Goal: Answer question/provide support

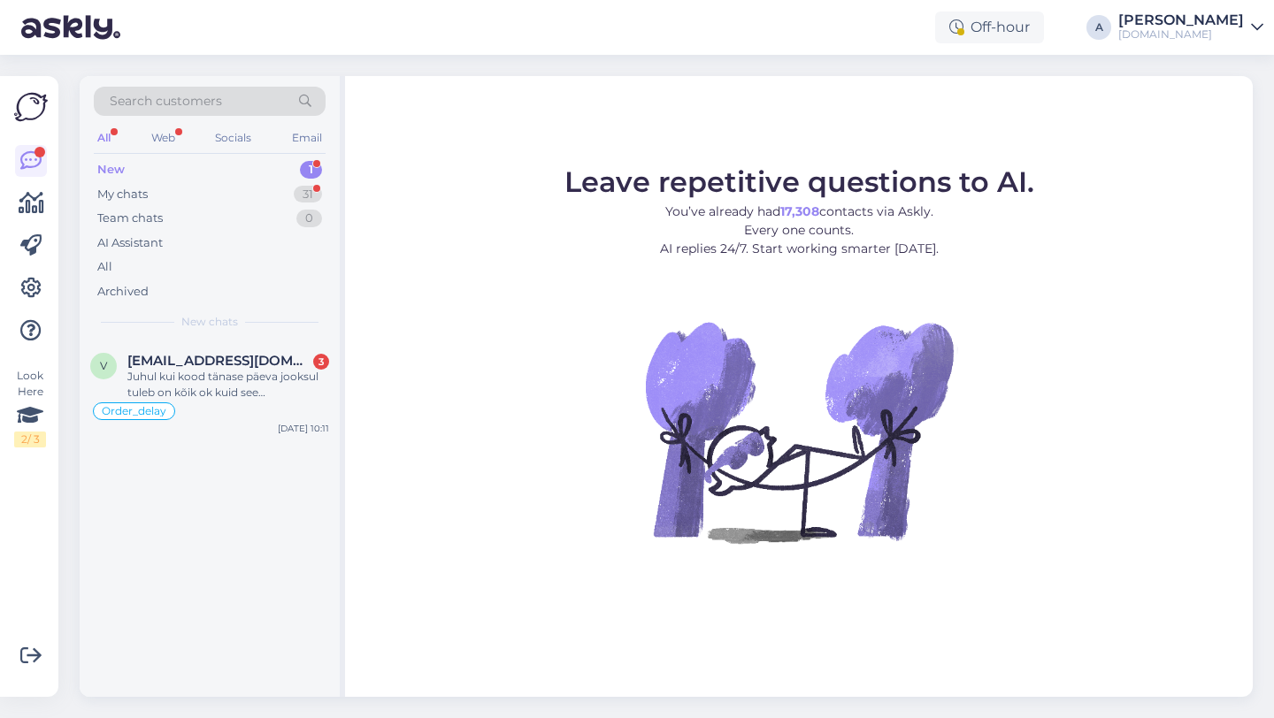
click at [294, 560] on div "v [EMAIL_ADDRESS][DOMAIN_NAME] 3 Juhul kui kood tänase päeva jooksul tuleb on k…" at bounding box center [210, 519] width 260 height 356
click at [281, 193] on div "My chats 31" at bounding box center [210, 194] width 232 height 25
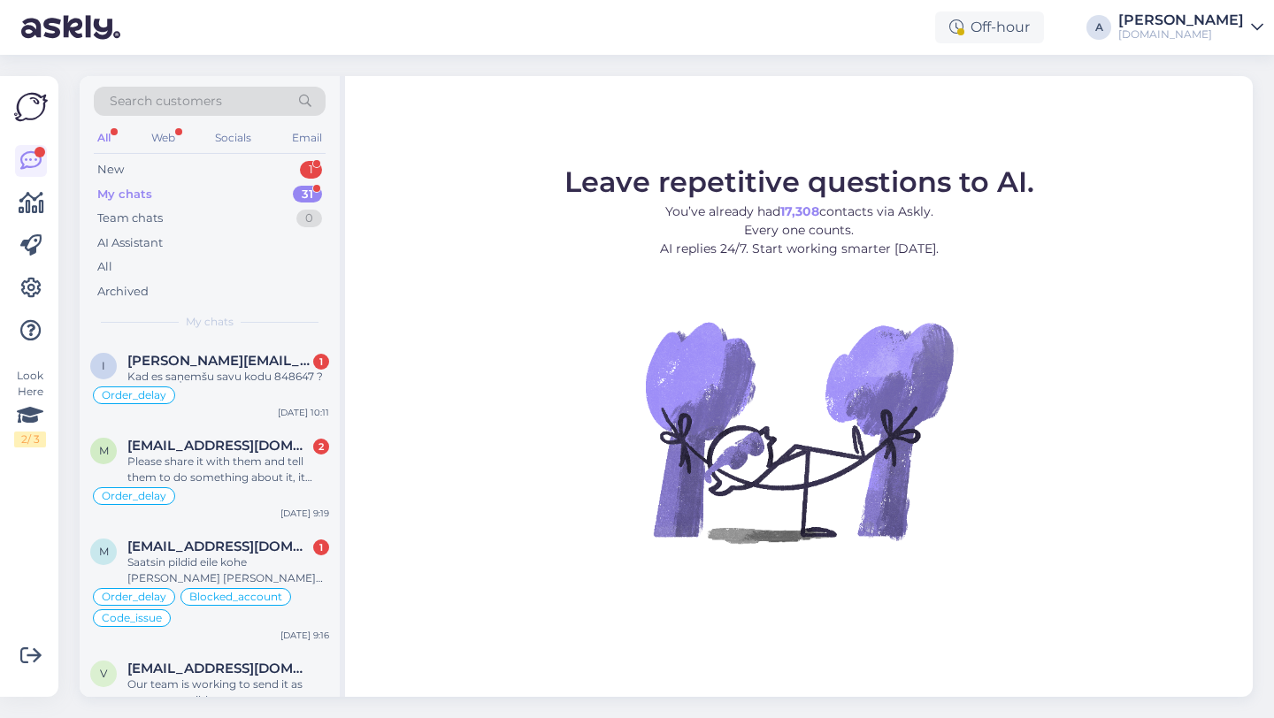
click at [934, 620] on div "Leave repetitive questions to AI. You’ve already had 17,308 contacts via Askly.…" at bounding box center [799, 386] width 908 height 621
click at [260, 159] on div "New 1" at bounding box center [210, 169] width 232 height 25
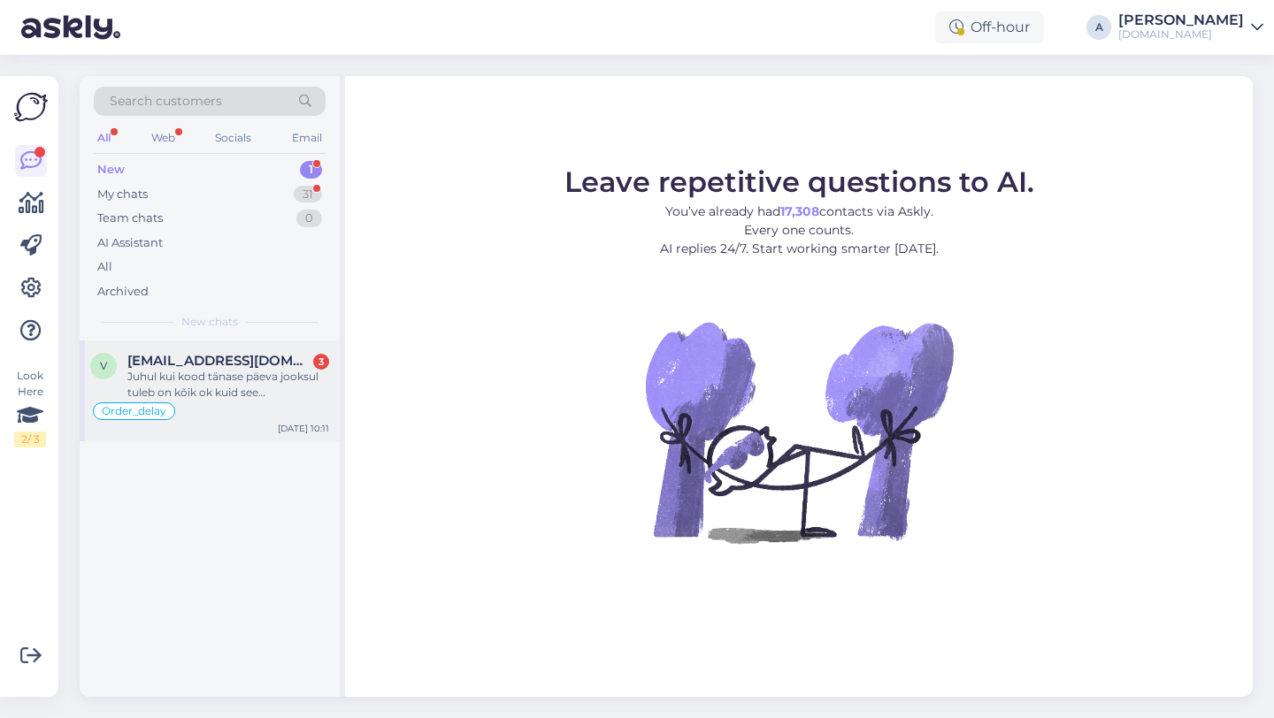
click at [208, 379] on div "Juhul kui kood tänase päeva jooksul tuleb on kõik ok kuid see [PERSON_NAME] [PE…" at bounding box center [228, 385] width 202 height 32
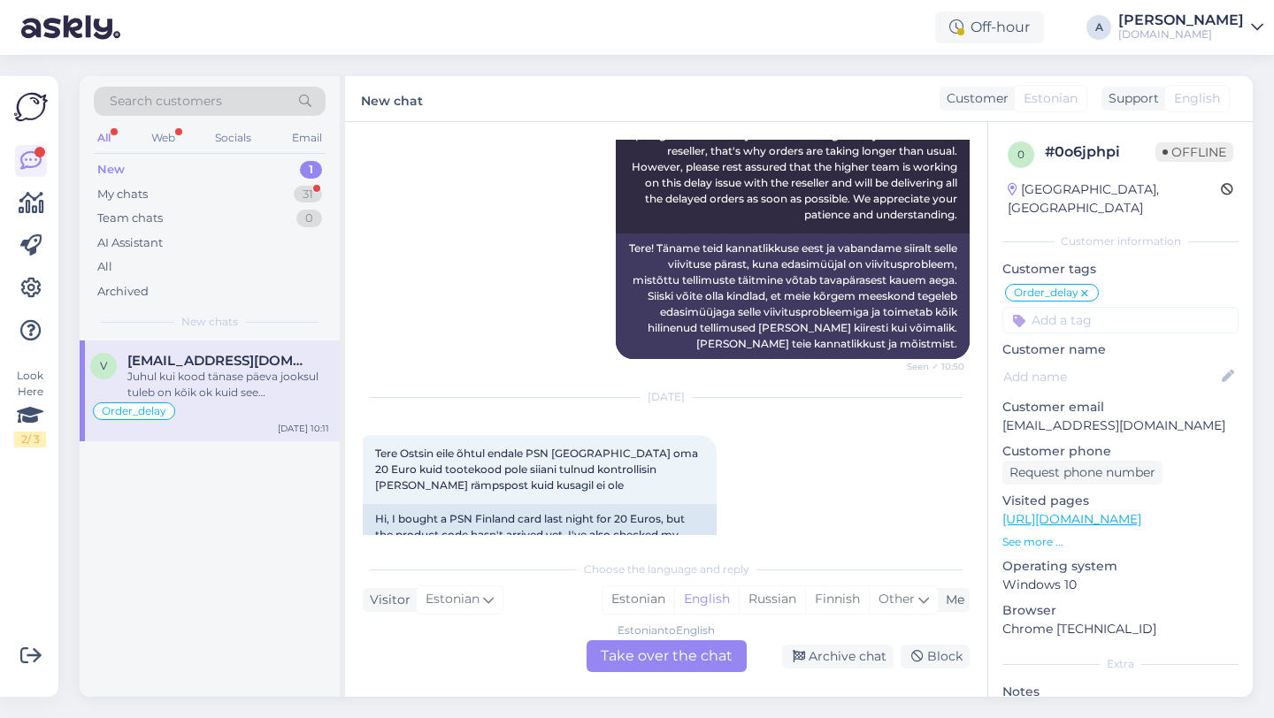
scroll to position [1823, 0]
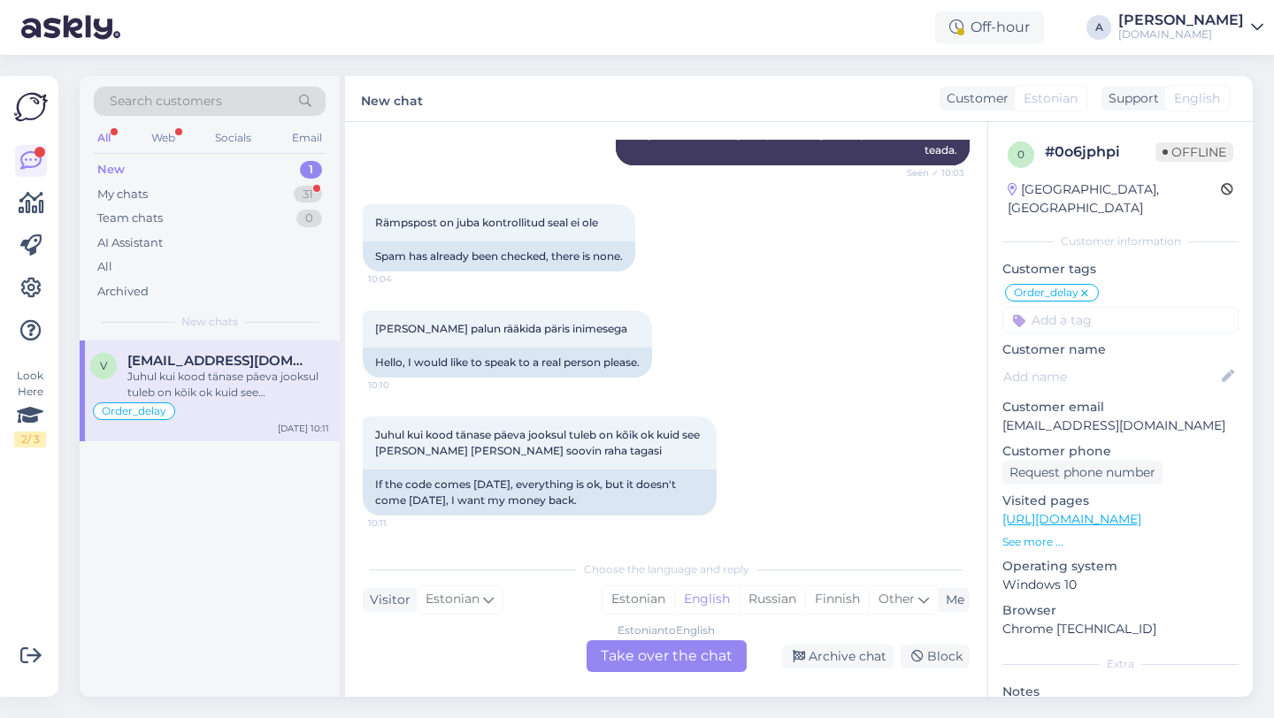
click at [638, 666] on div "Estonian to English Take over the chat" at bounding box center [666, 656] width 160 height 32
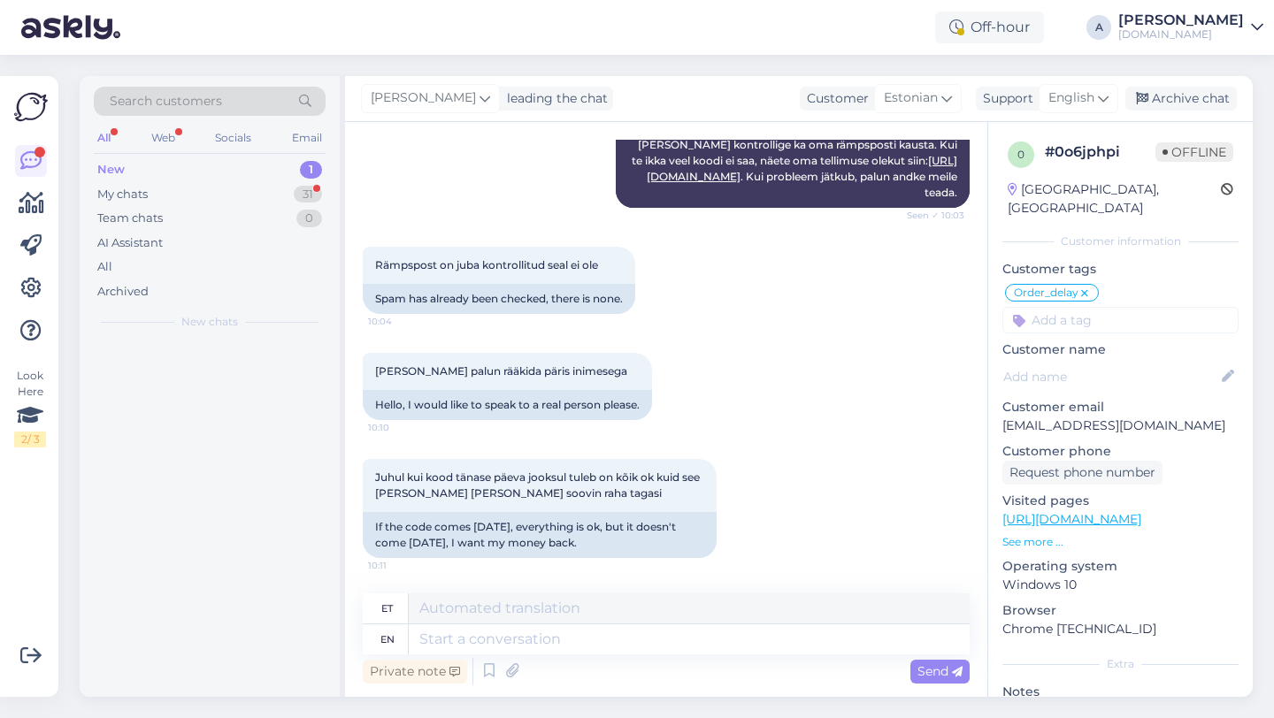
scroll to position [1781, 0]
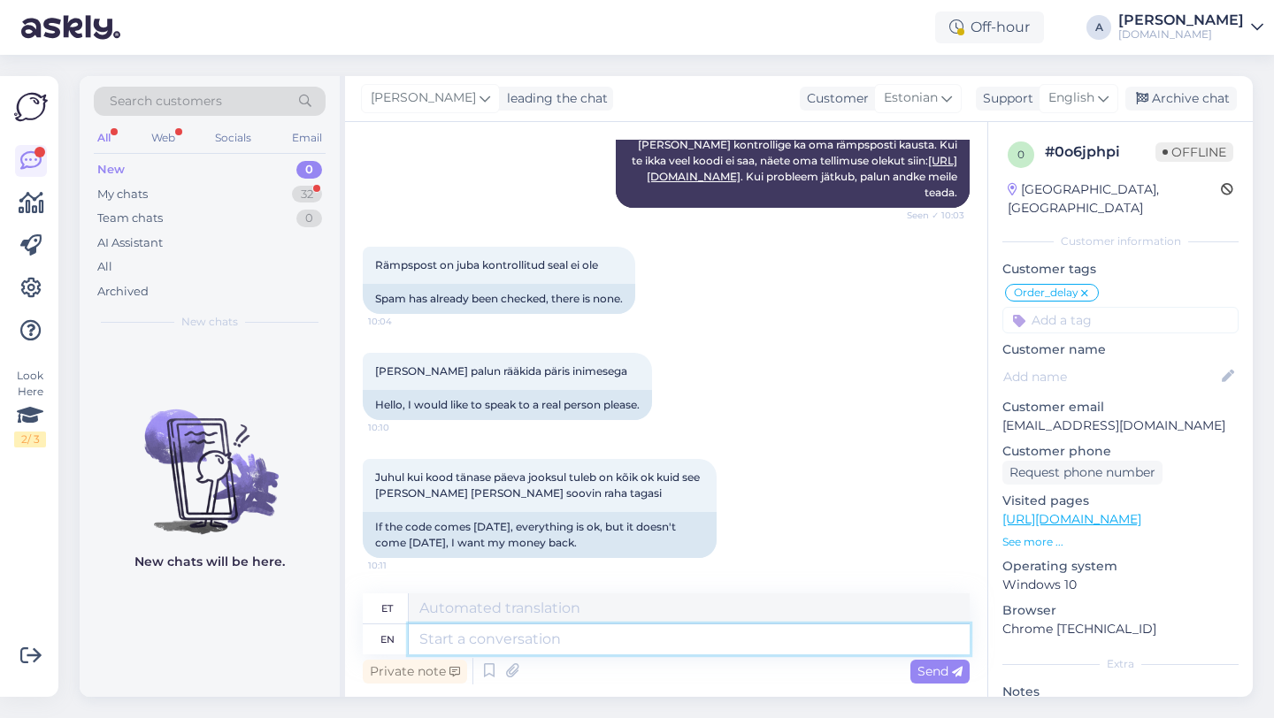
click at [584, 644] on textarea at bounding box center [689, 640] width 561 height 30
type textarea "Hey th"
type textarea "Hei"
type textarea "Hey there!"
type textarea "Tere!"
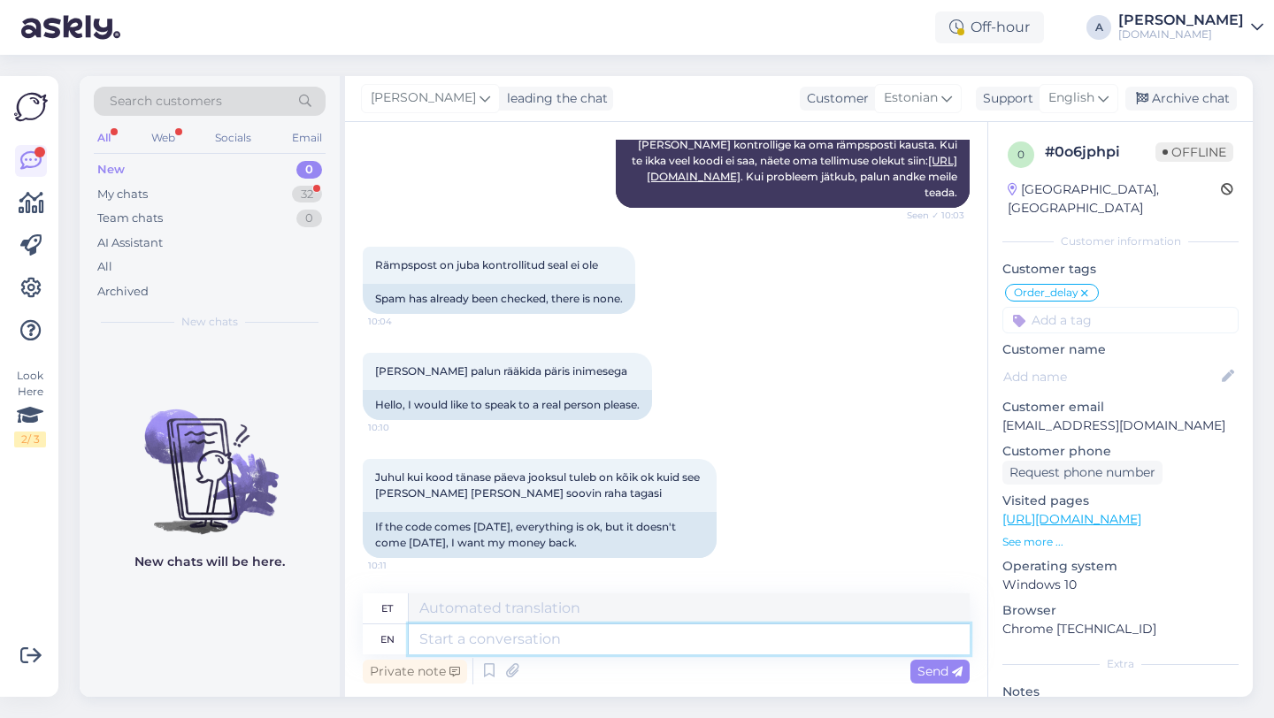
scroll to position [1887, 0]
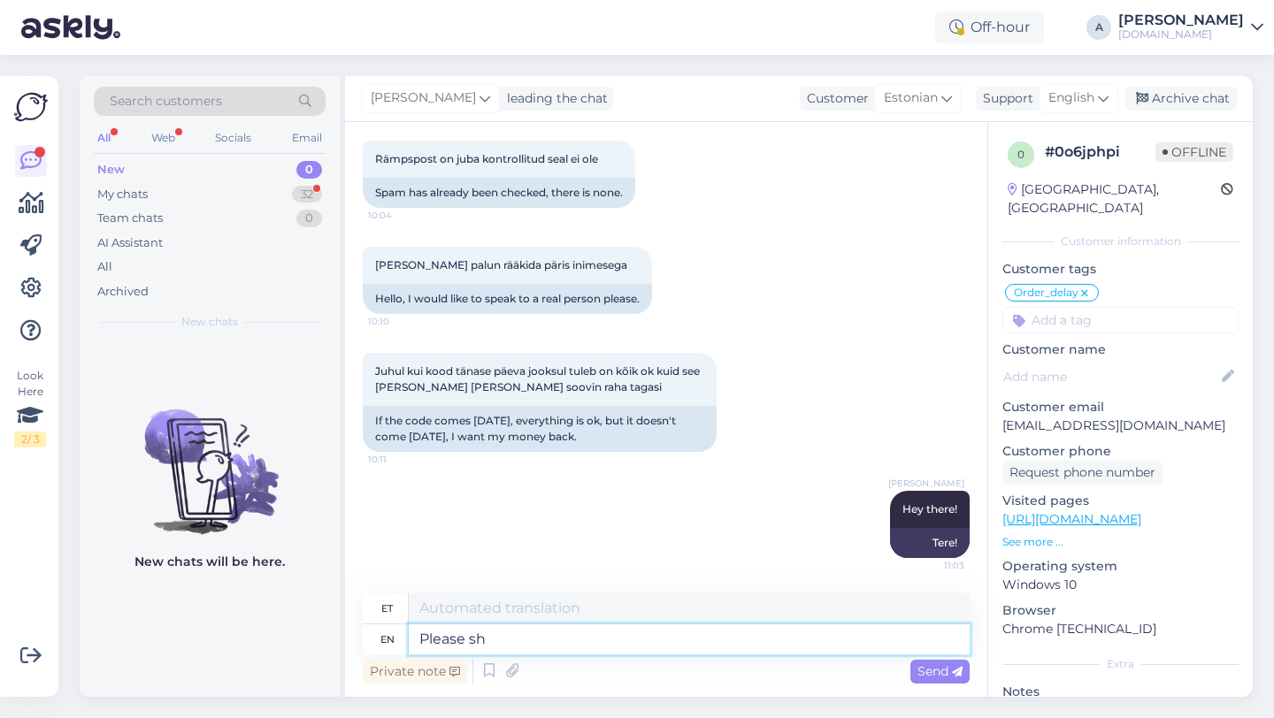
type textarea "Please sha"
type textarea "Palun"
type textarea "Please share w"
type textarea "Palun jaga"
type textarea "Please share with me"
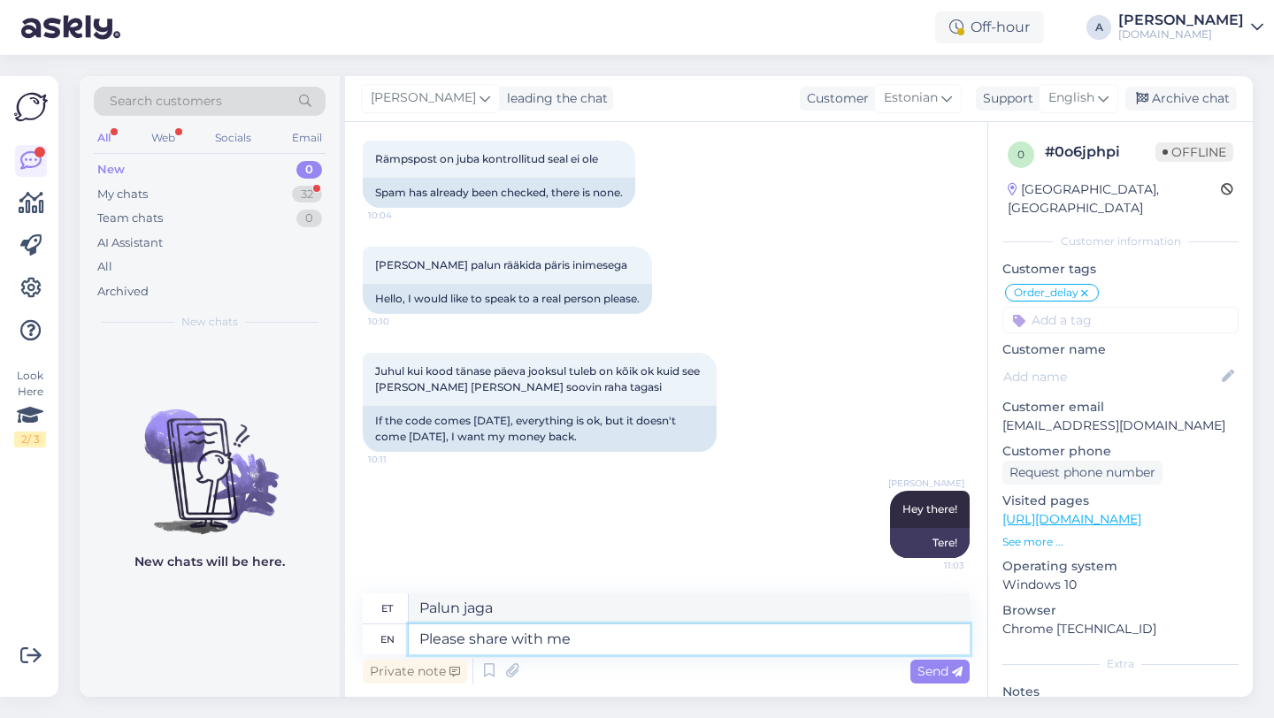
type textarea "Palun jagage"
type textarea "Please share with me yo"
type textarea "Palun jaga minuga"
type textarea "Please share with me your or"
type textarea "Palun jaga minuga oma"
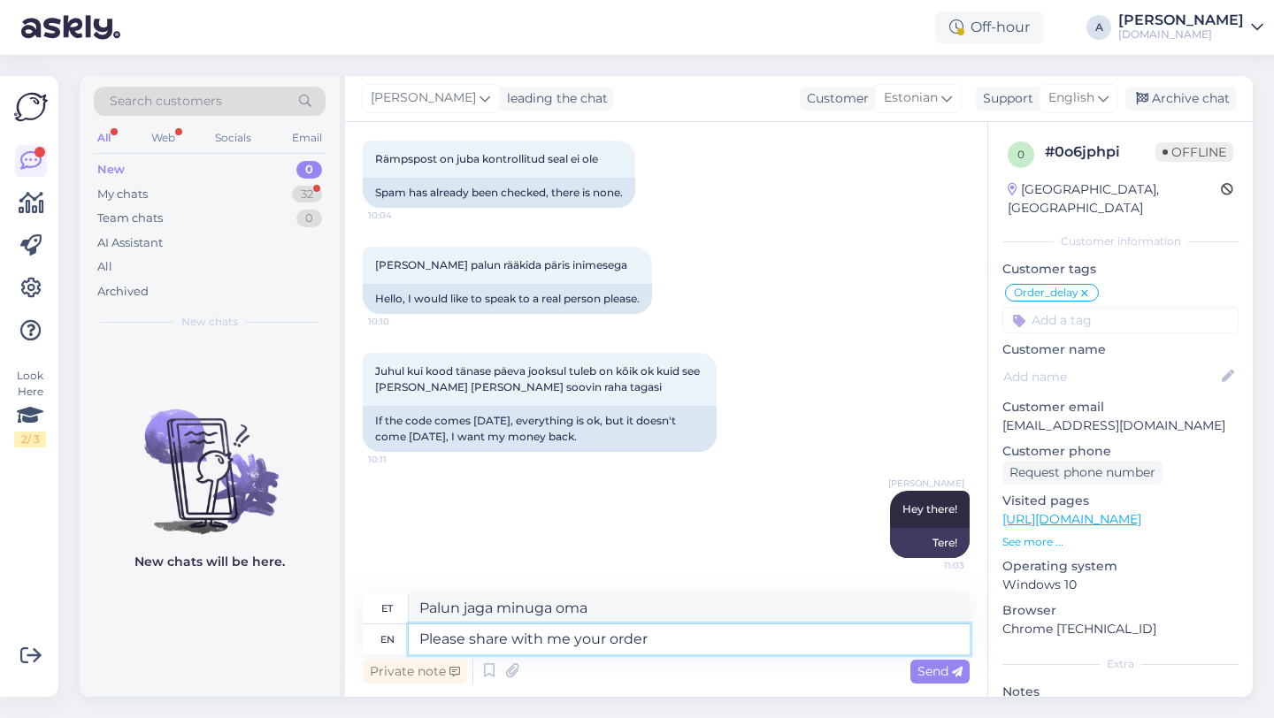
type textarea "Please share with me your order n"
type textarea "Palun jaga minuga oma tellimust"
type textarea "Please share with me your order number,"
type textarea "Palun jagage minuga oma tellimuse numbrit,"
type textarea "Please share with me your order number."
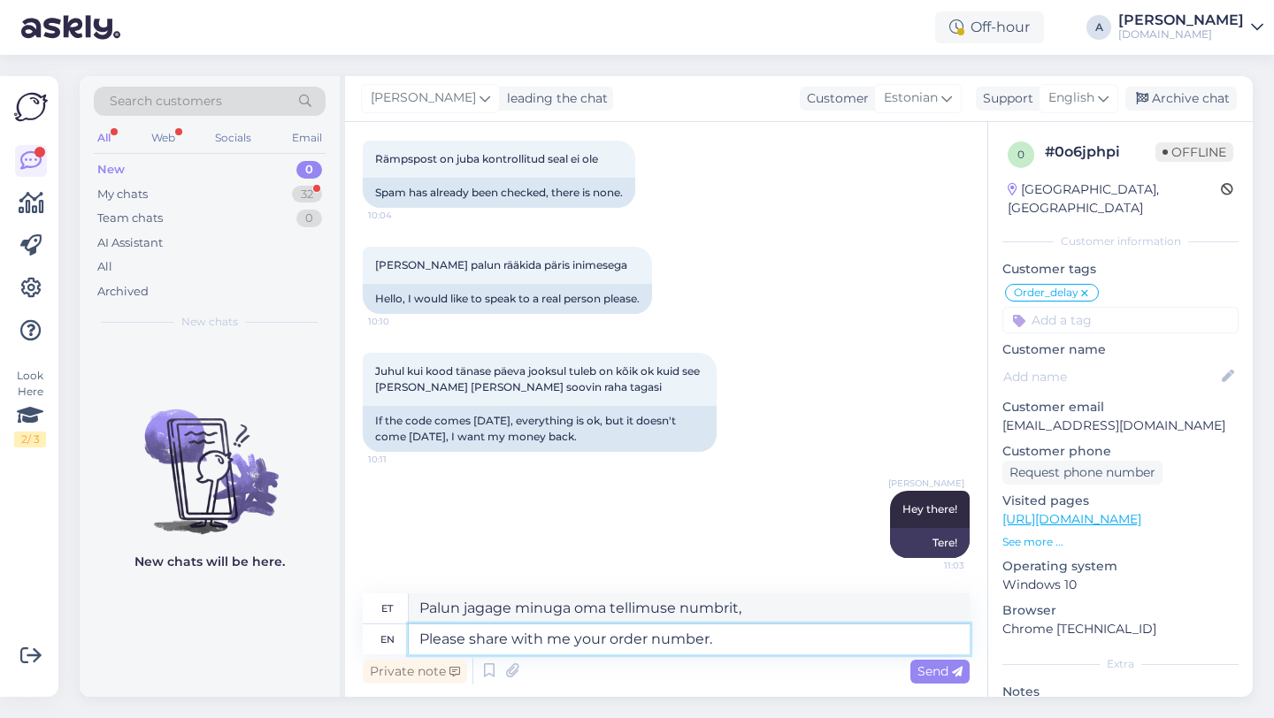
type textarea "Palun jaga minuga oma tellimuse numbrit."
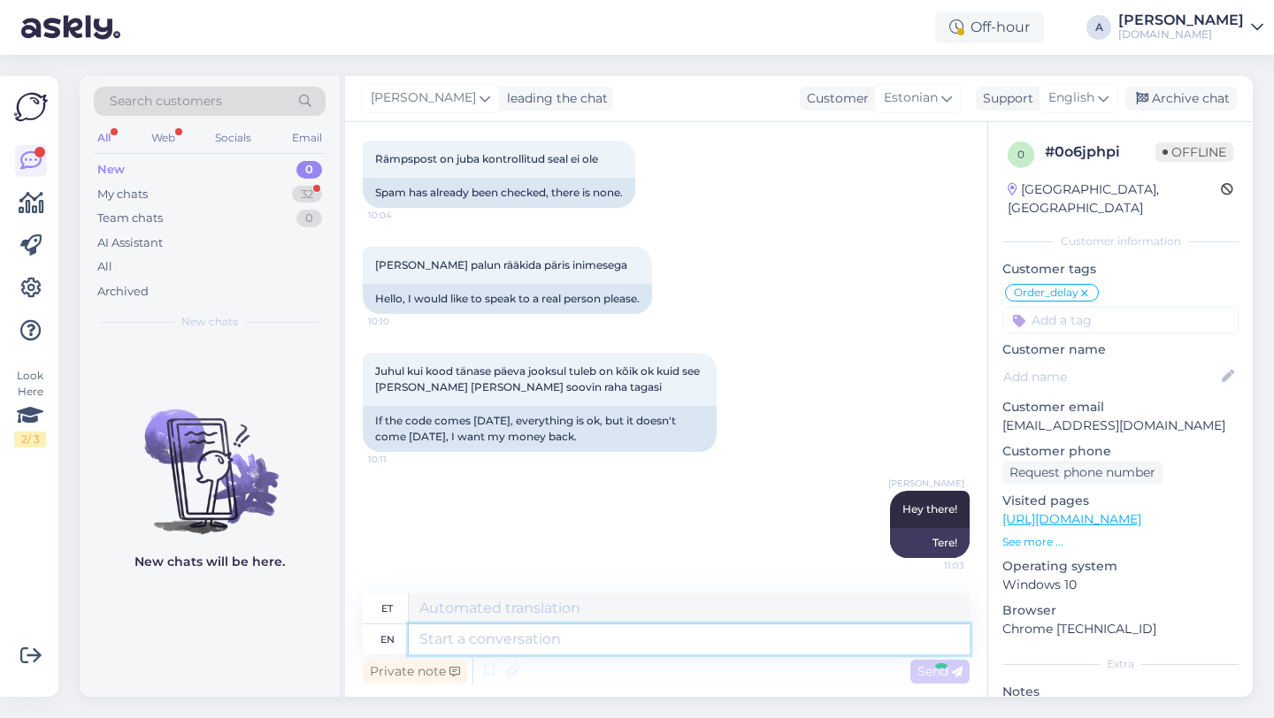
scroll to position [1993, 0]
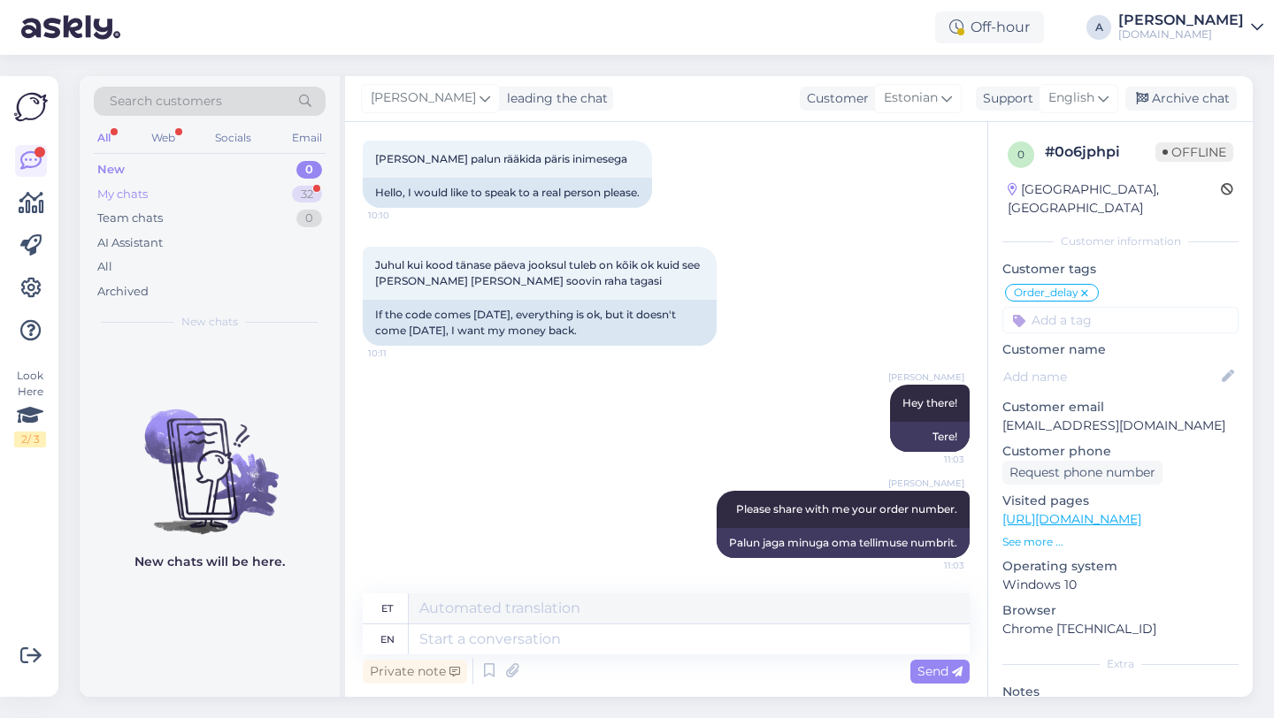
click at [292, 194] on div "32" at bounding box center [307, 195] width 30 height 18
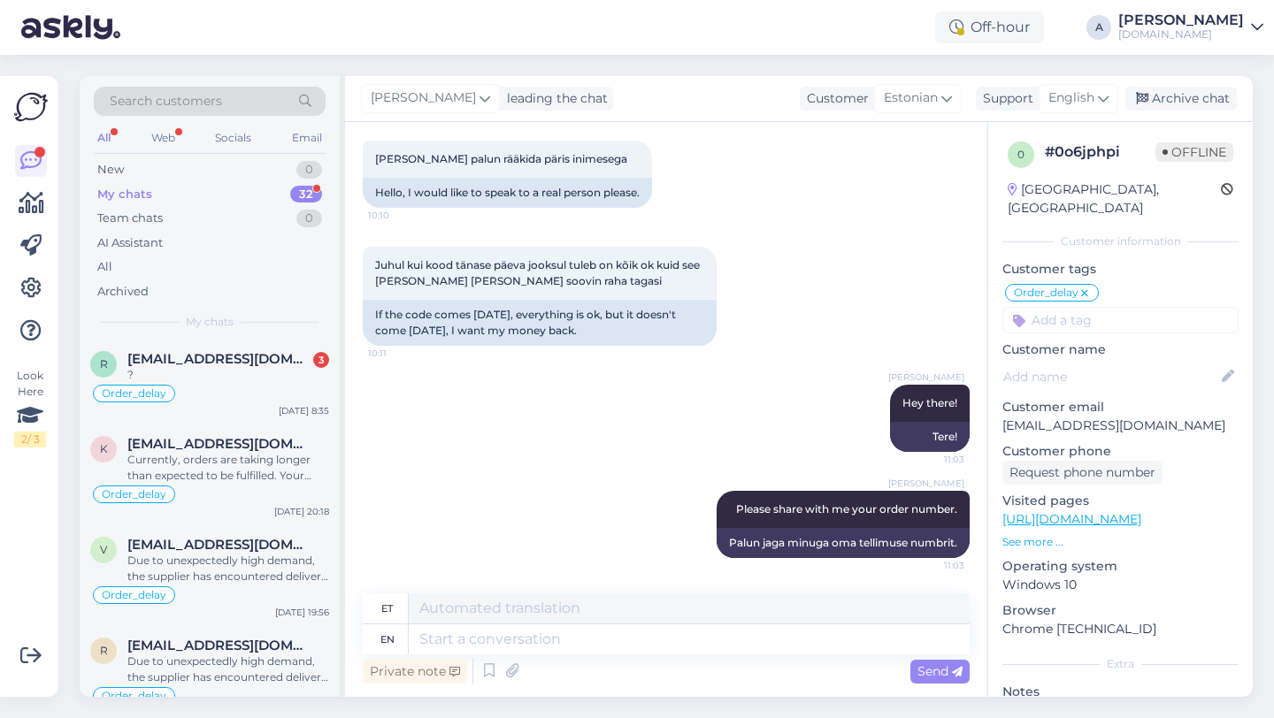
scroll to position [898, 0]
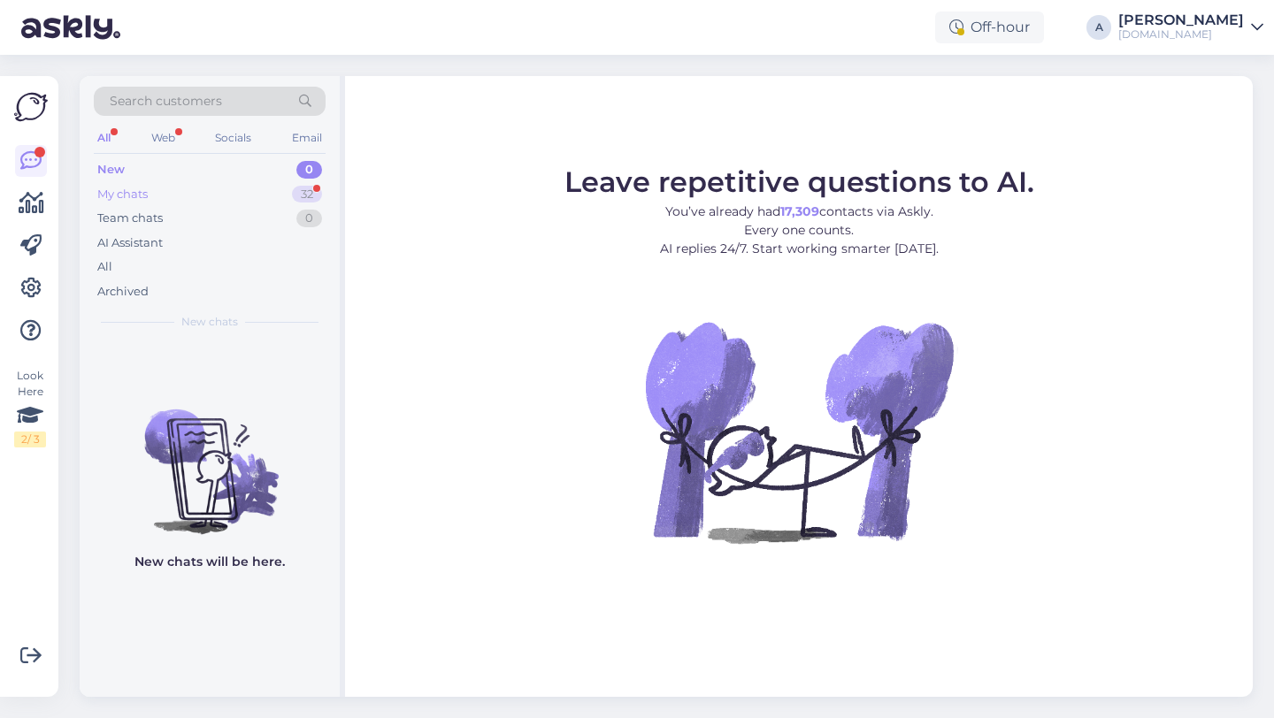
click at [304, 195] on div "32" at bounding box center [307, 195] width 30 height 18
click at [308, 198] on div "32" at bounding box center [307, 195] width 30 height 18
